Goal: Information Seeking & Learning: Find specific fact

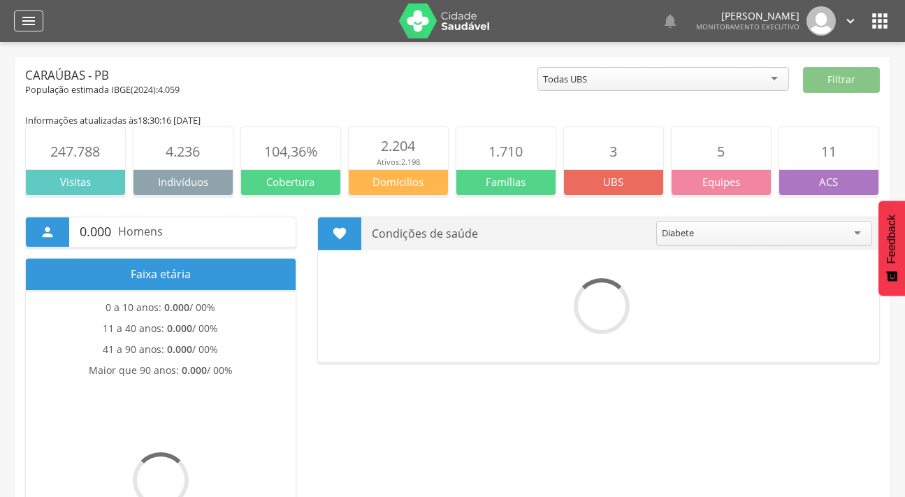
click at [36, 13] on icon "" at bounding box center [28, 21] width 17 height 17
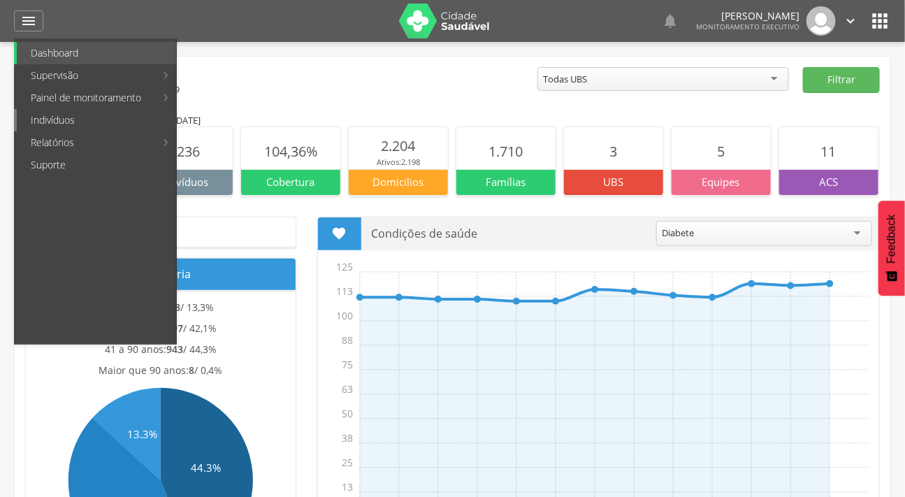
click at [35, 122] on link "Indivíduos" at bounding box center [96, 120] width 159 height 22
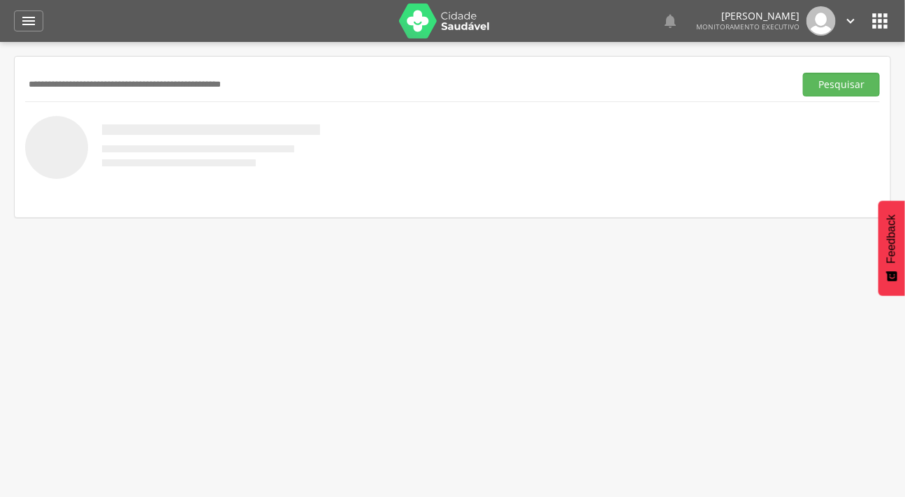
click at [30, 80] on input "text" at bounding box center [407, 85] width 764 height 24
click at [803, 73] on button "Pesquisar" at bounding box center [841, 85] width 77 height 24
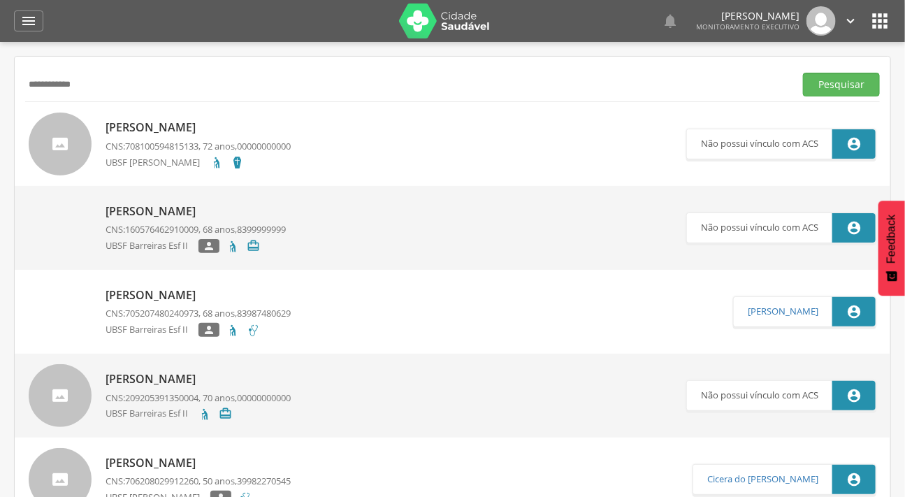
click at [93, 87] on input "**********" at bounding box center [407, 85] width 764 height 24
type input "**********"
click at [803, 73] on button "Pesquisar" at bounding box center [841, 85] width 77 height 24
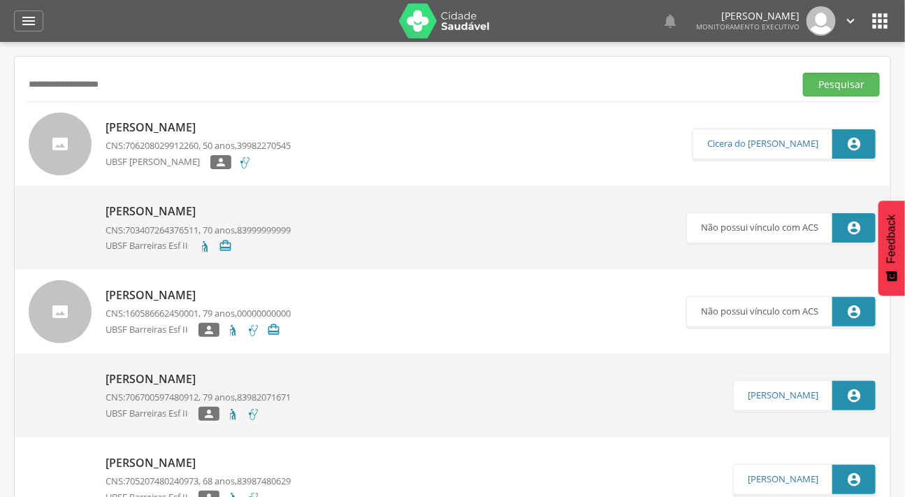
click at [68, 133] on div at bounding box center [60, 144] width 63 height 63
type input "**********"
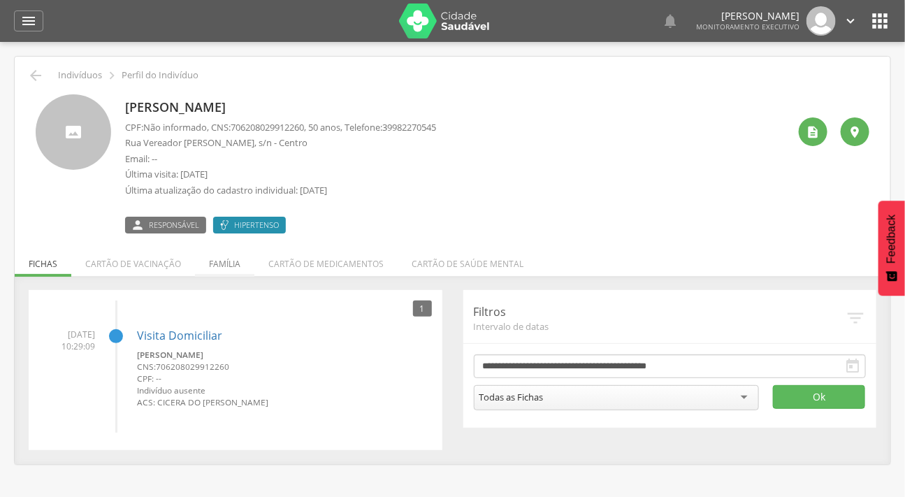
click at [231, 257] on li "Família" at bounding box center [224, 260] width 59 height 33
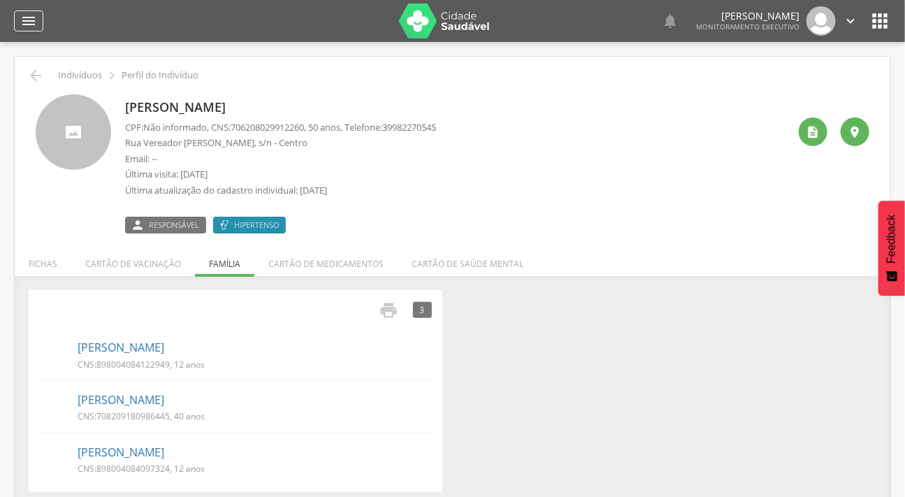
click at [40, 18] on div "" at bounding box center [28, 20] width 29 height 21
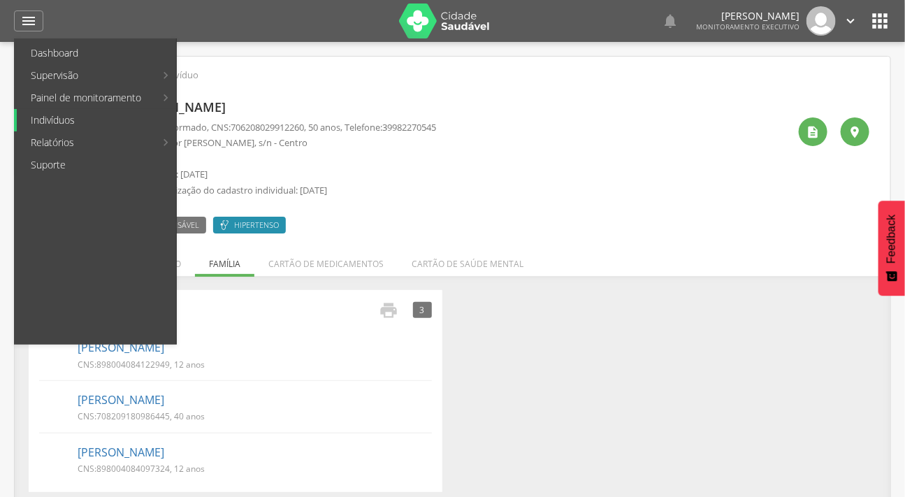
click at [76, 115] on link "Indivíduos" at bounding box center [96, 120] width 159 height 22
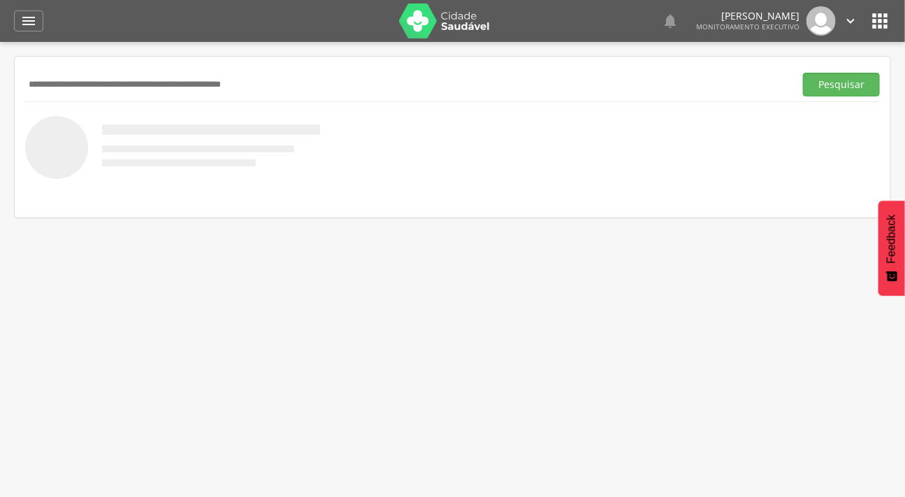
click at [86, 90] on input "text" at bounding box center [407, 85] width 764 height 24
type input "********"
click at [803, 73] on button "Pesquisar" at bounding box center [841, 85] width 77 height 24
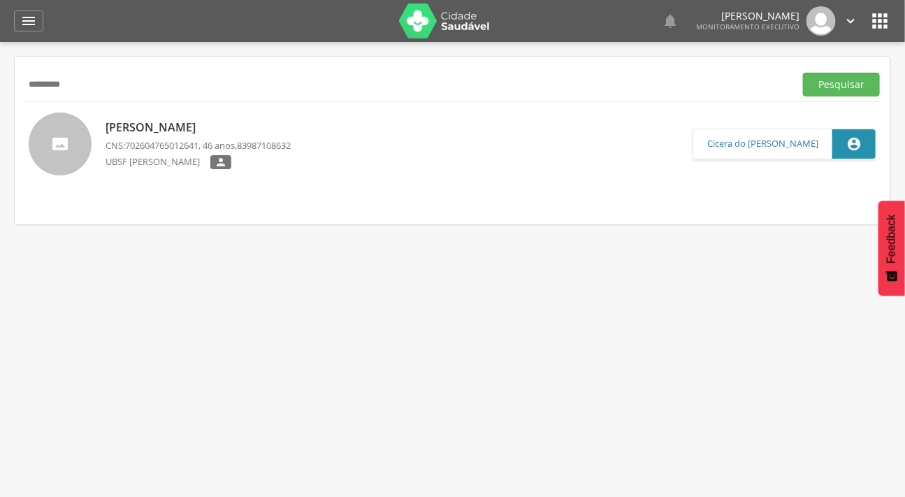
click at [55, 139] on div at bounding box center [60, 144] width 63 height 63
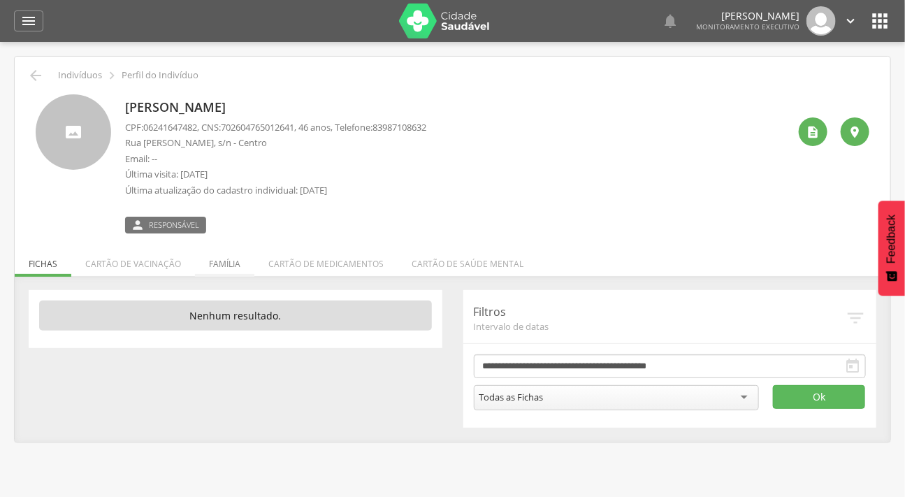
click at [237, 264] on li "Família" at bounding box center [224, 260] width 59 height 33
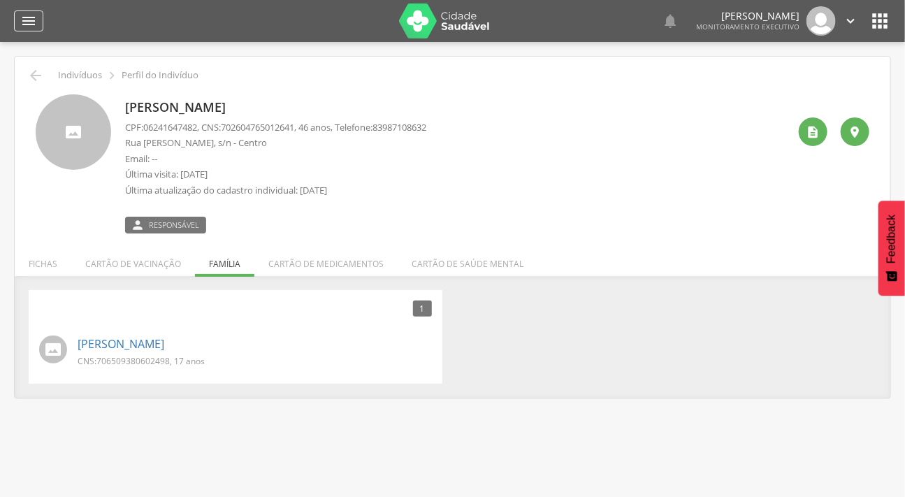
click at [31, 14] on icon "" at bounding box center [28, 21] width 17 height 17
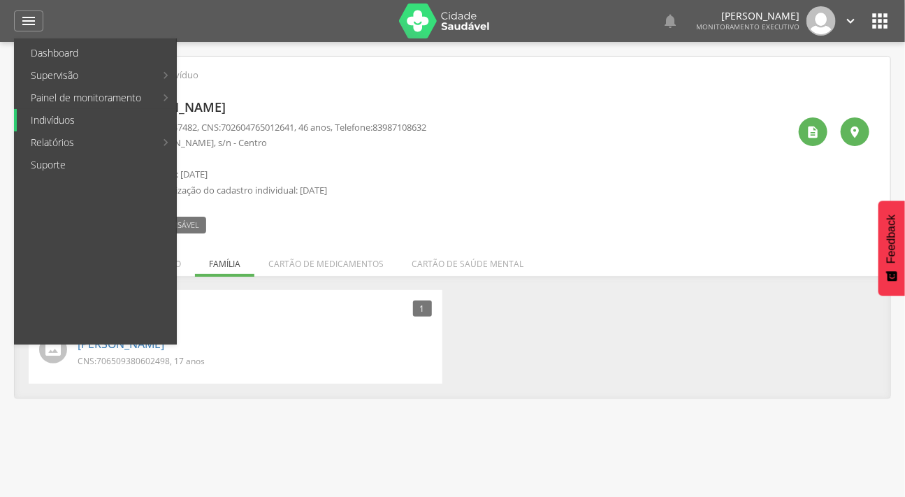
click at [69, 117] on link "Indivíduos" at bounding box center [96, 120] width 159 height 22
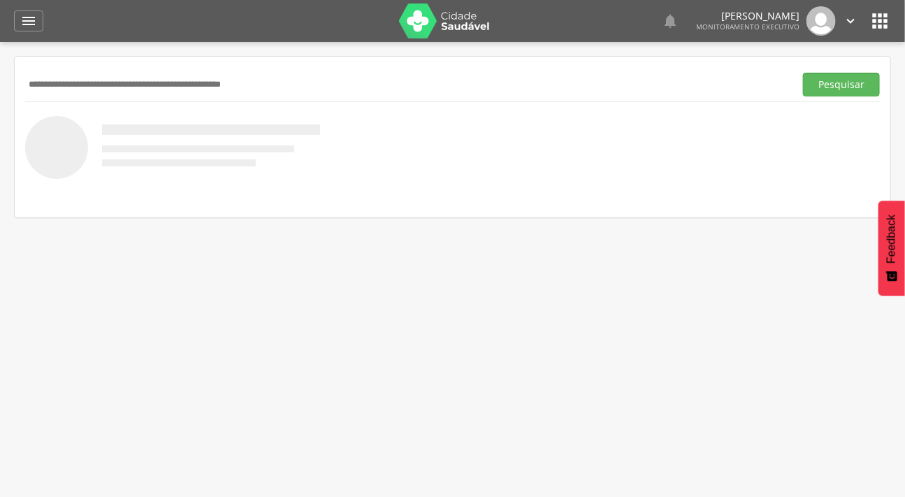
click at [126, 87] on input "text" at bounding box center [407, 85] width 764 height 24
type input "**********"
click at [803, 73] on button "Pesquisar" at bounding box center [841, 85] width 77 height 24
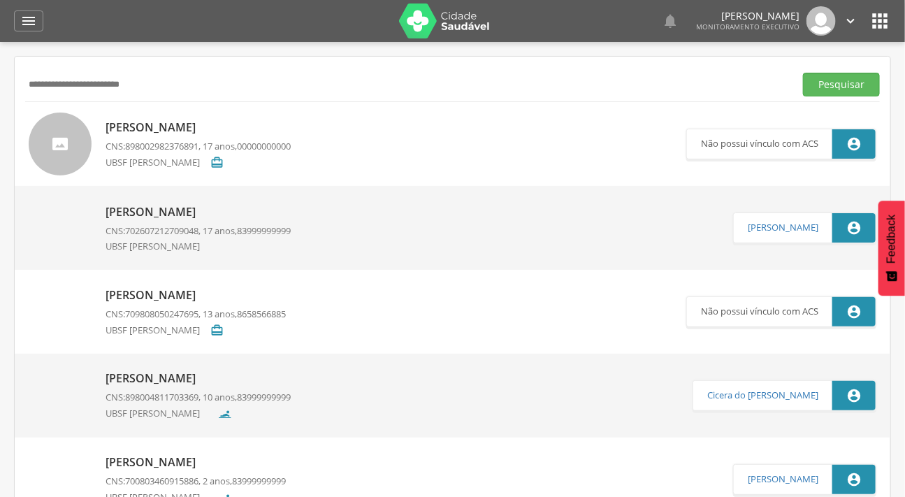
click at [57, 130] on div at bounding box center [60, 144] width 63 height 63
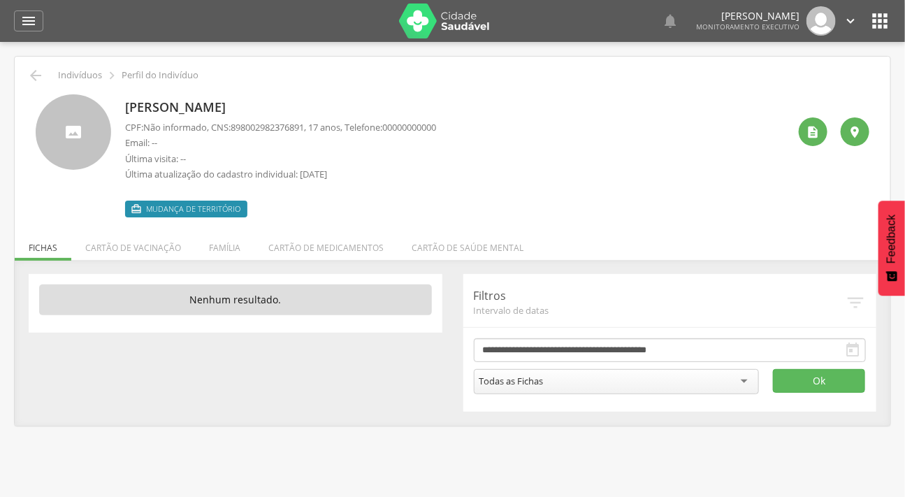
scroll to position [42, 0]
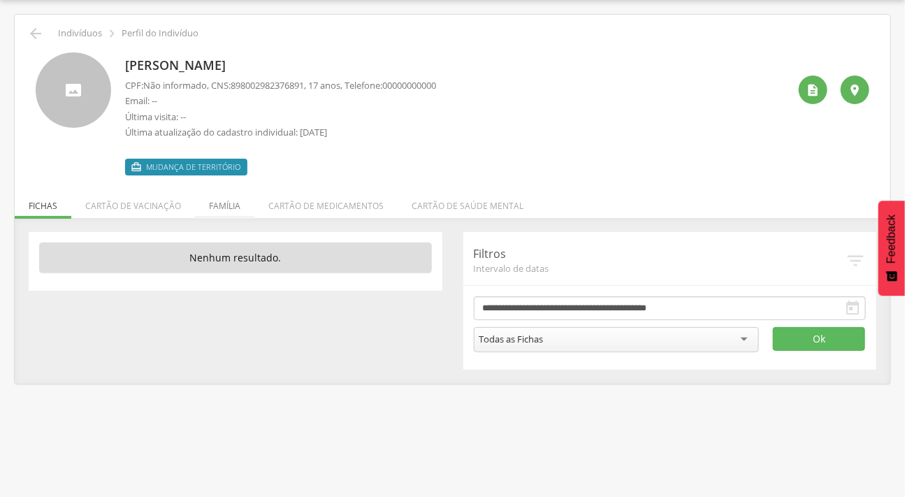
click at [228, 194] on li "Família" at bounding box center [224, 202] width 59 height 33
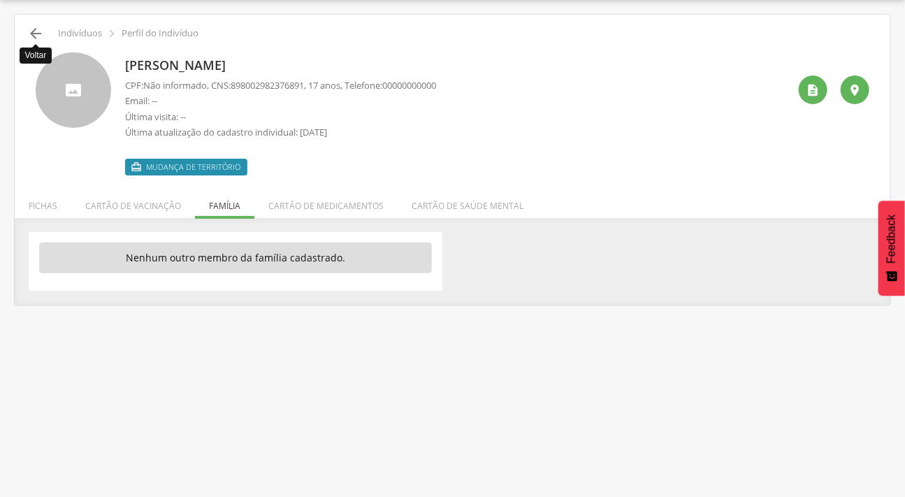
click at [34, 34] on icon "" at bounding box center [35, 33] width 17 height 17
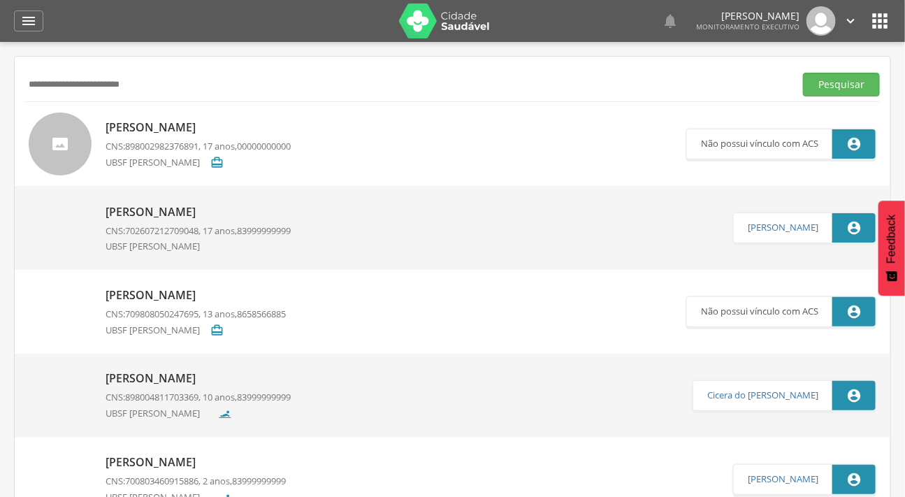
click at [29, 204] on img at bounding box center [29, 204] width 0 height 0
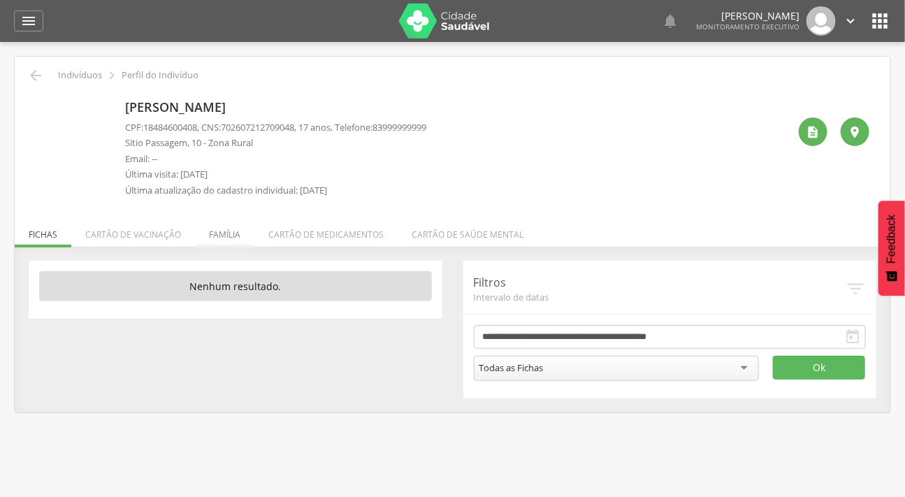
click at [235, 224] on li "Família" at bounding box center [224, 231] width 59 height 33
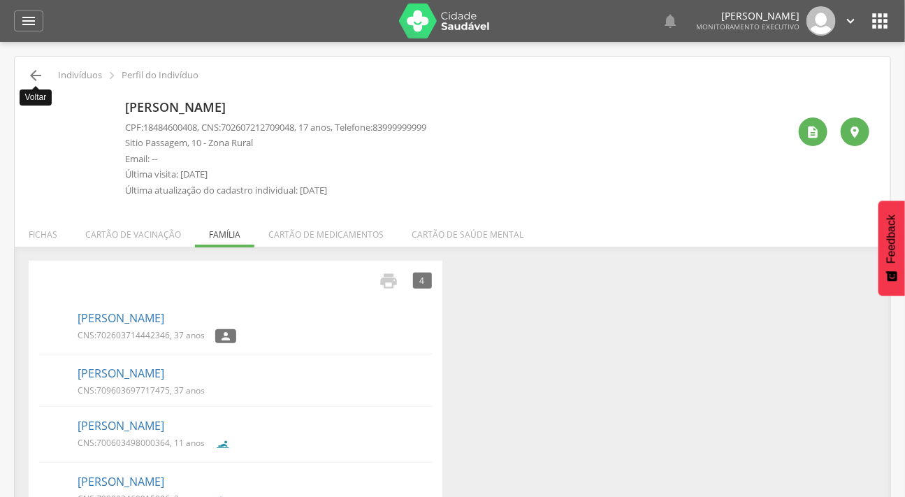
click at [28, 73] on icon "" at bounding box center [35, 75] width 17 height 17
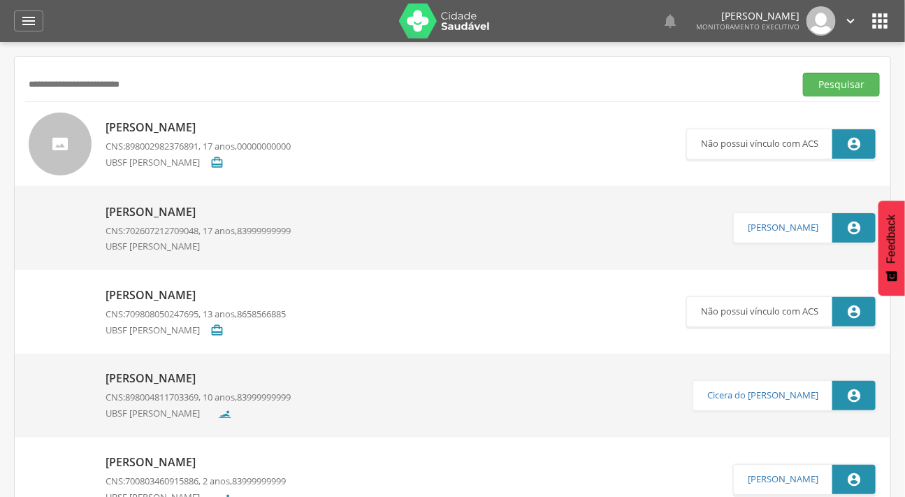
drag, startPoint x: 171, startPoint y: 84, endPoint x: 24, endPoint y: 78, distance: 147.6
type input "*******"
click at [803, 73] on button "Pesquisar" at bounding box center [841, 85] width 77 height 24
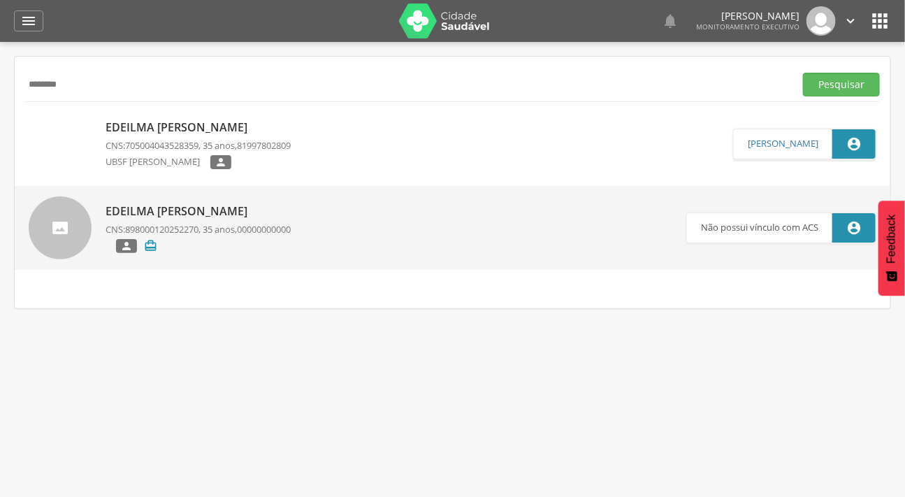
click at [29, 120] on img at bounding box center [29, 120] width 0 height 0
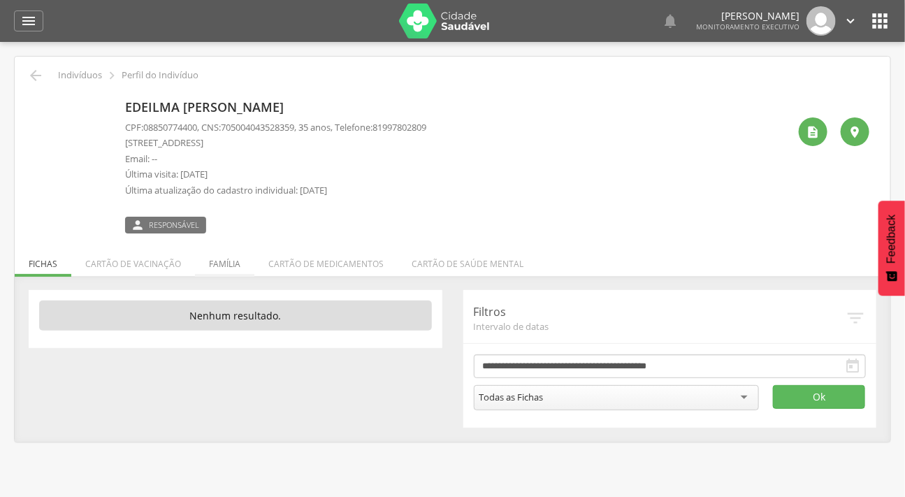
click at [217, 257] on li "Família" at bounding box center [224, 260] width 59 height 33
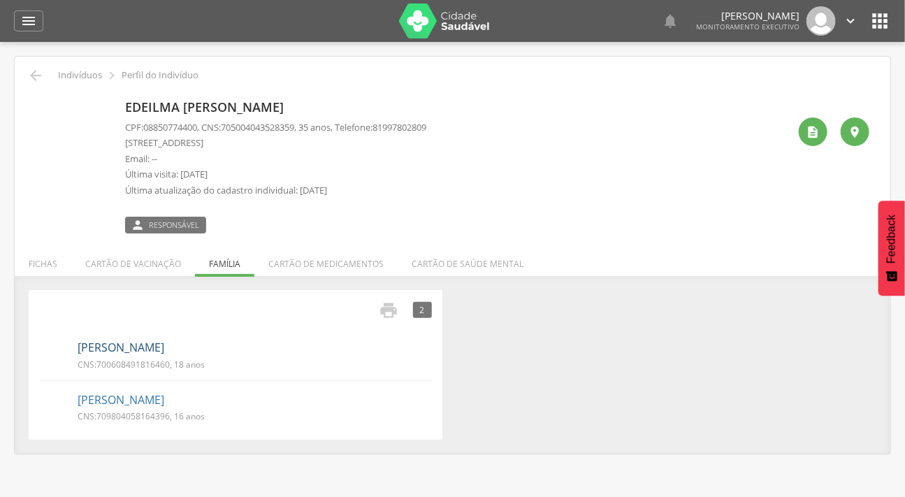
scroll to position [42, 0]
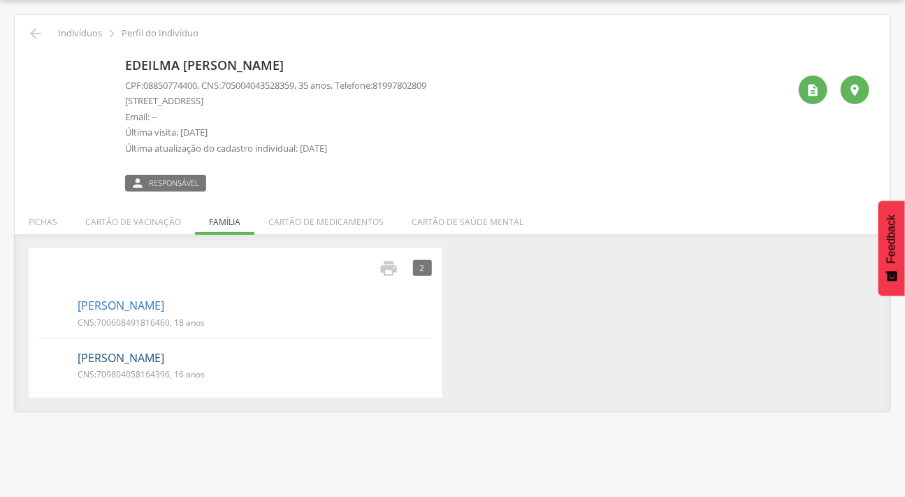
click at [161, 363] on link "[PERSON_NAME]" at bounding box center [121, 358] width 87 height 16
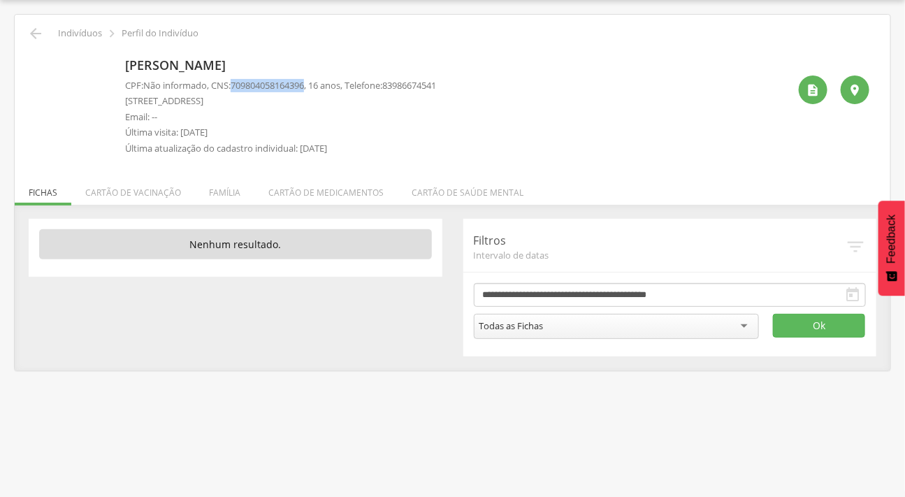
drag, startPoint x: 314, startPoint y: 86, endPoint x: 238, endPoint y: 80, distance: 76.5
click at [238, 80] on span "709804058164396" at bounding box center [267, 85] width 73 height 13
copy span "709804058164396"
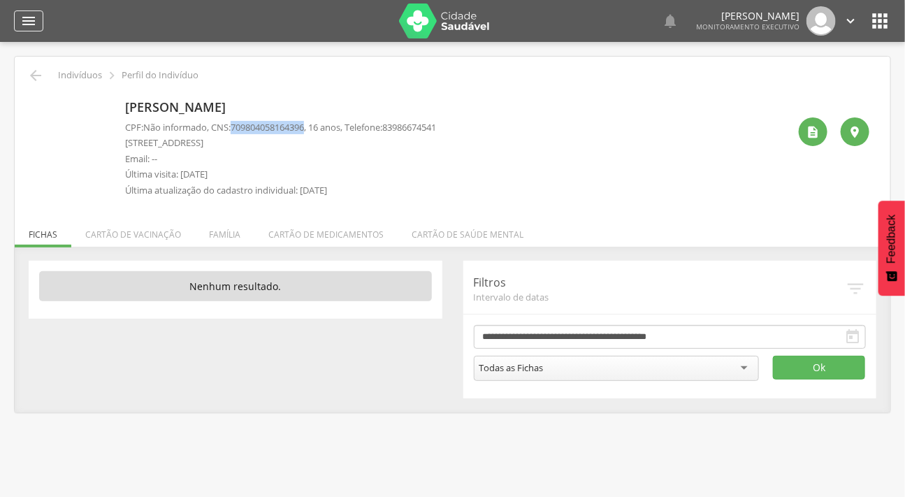
click at [27, 15] on icon "" at bounding box center [28, 21] width 17 height 17
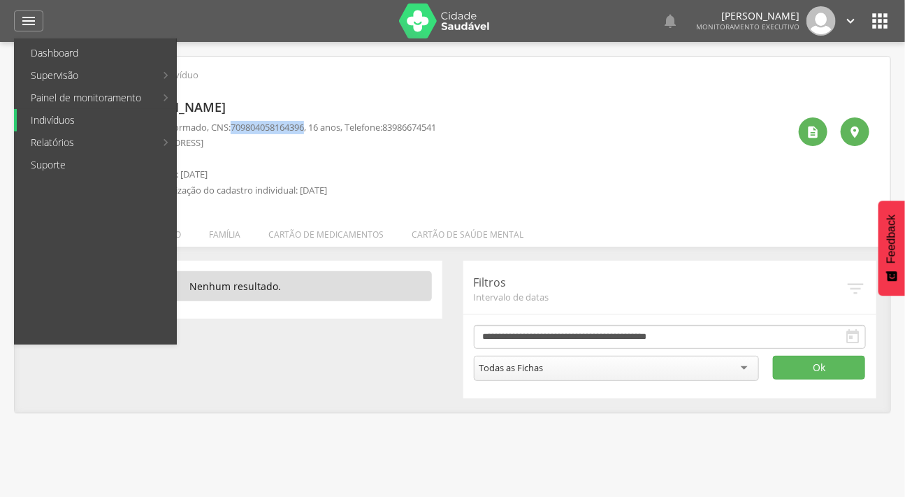
click at [57, 113] on link "Indivíduos" at bounding box center [96, 120] width 159 height 22
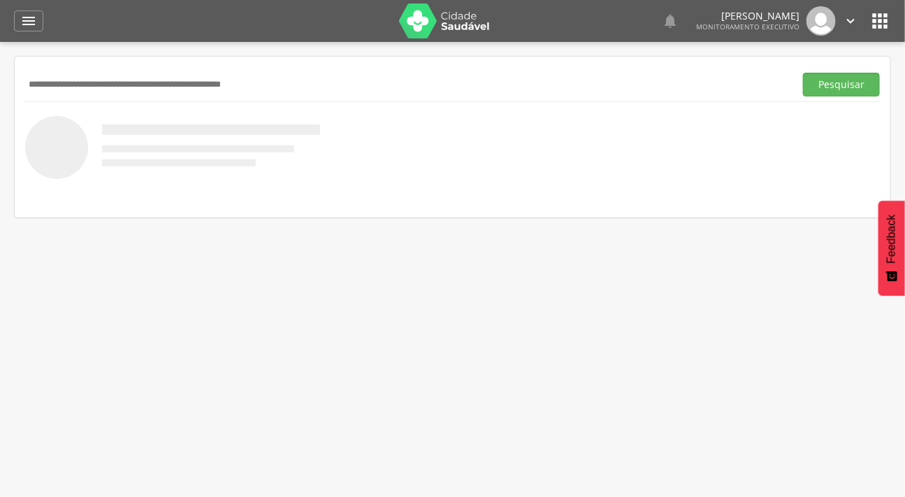
click at [141, 82] on input "text" at bounding box center [407, 85] width 764 height 24
click at [141, 76] on input "text" at bounding box center [407, 85] width 764 height 24
type input "**********"
click at [803, 73] on button "Pesquisar" at bounding box center [841, 85] width 77 height 24
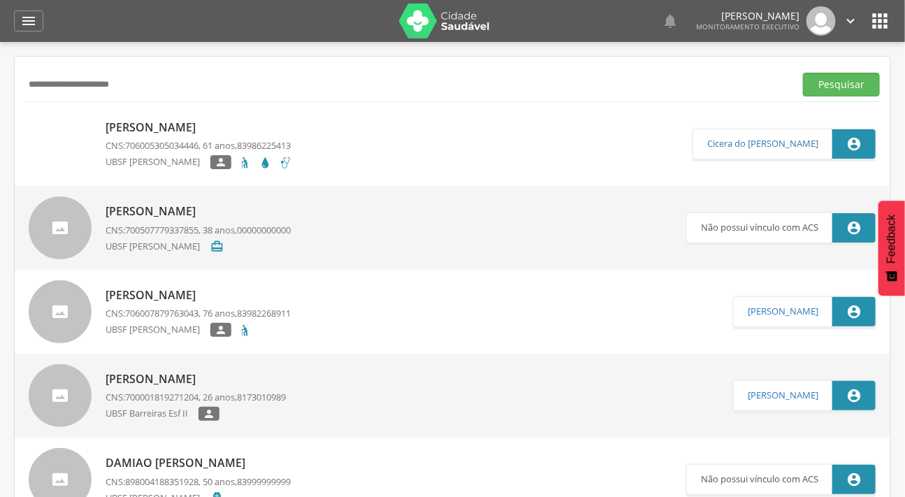
click at [182, 122] on p "[PERSON_NAME]" at bounding box center [199, 128] width 187 height 16
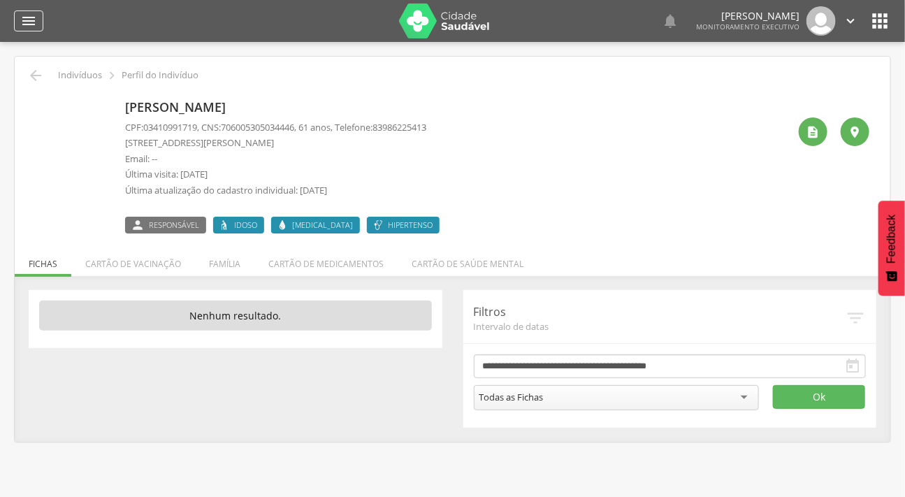
click at [21, 17] on icon "" at bounding box center [28, 21] width 17 height 17
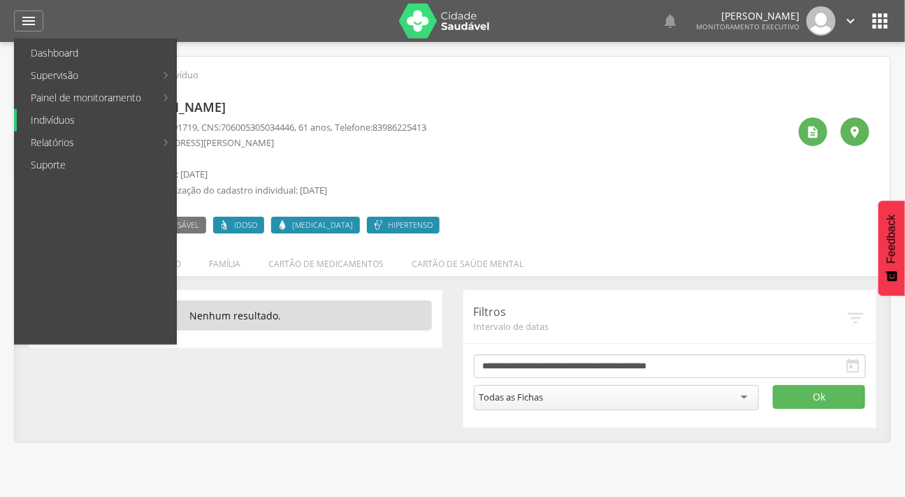
click at [47, 112] on link "Indivíduos" at bounding box center [96, 120] width 159 height 22
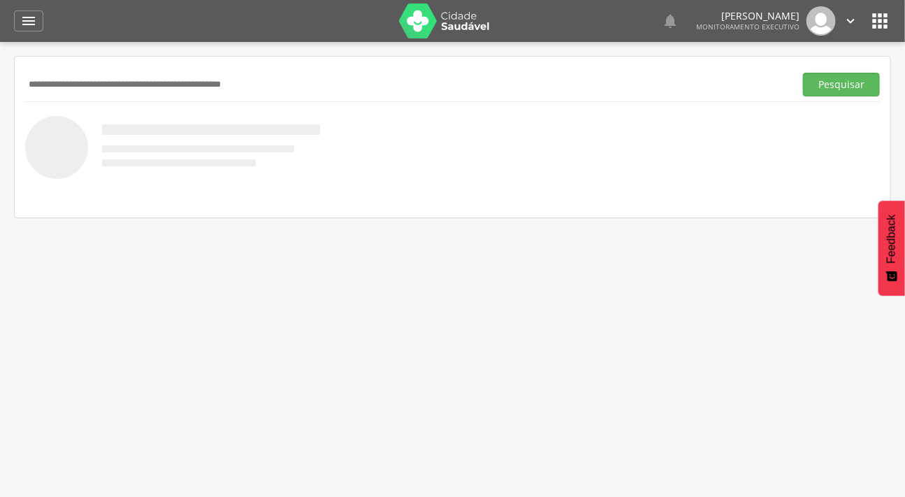
click at [65, 79] on input "text" at bounding box center [407, 85] width 764 height 24
type input "**********"
click at [803, 73] on button "Pesquisar" at bounding box center [841, 85] width 77 height 24
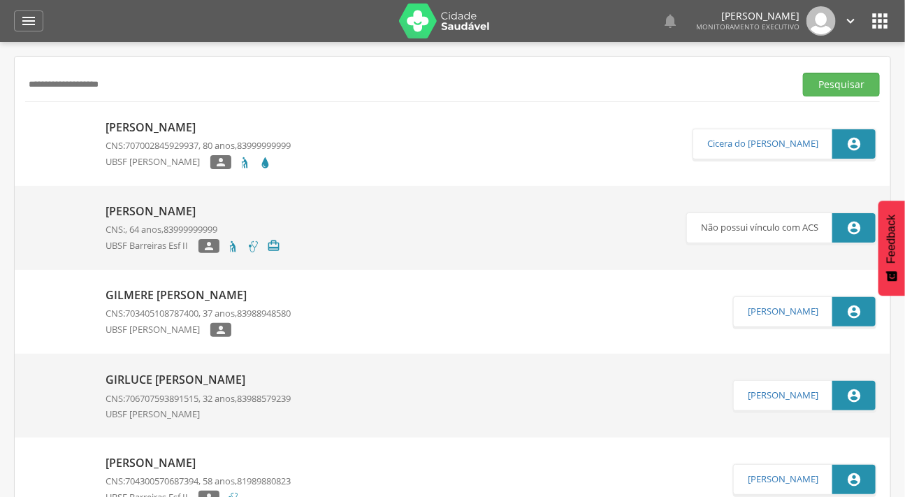
click at [29, 120] on img at bounding box center [29, 120] width 0 height 0
